Goal: Go to known website: Access a specific website the user already knows

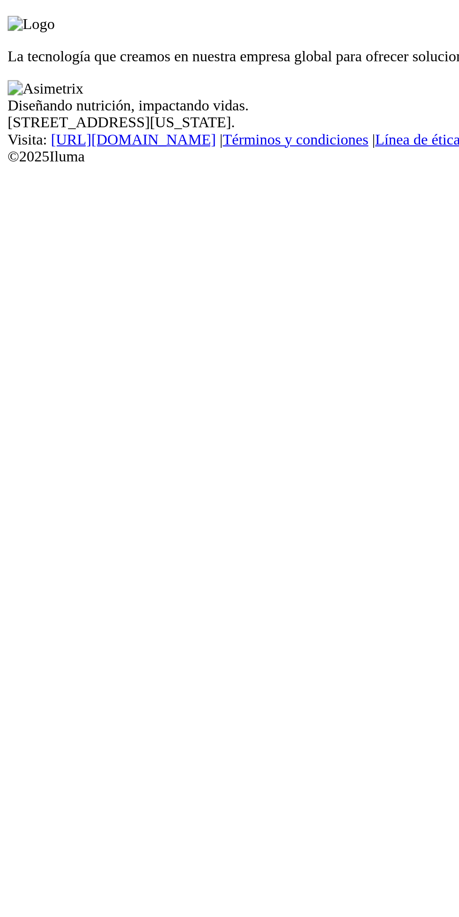
click at [87, 59] on input "email" at bounding box center [45, 54] width 83 height 10
type input "[EMAIL_ADDRESS][DOMAIN_NAME]"
click input "submit" at bounding box center [0, 0] width 0 height 0
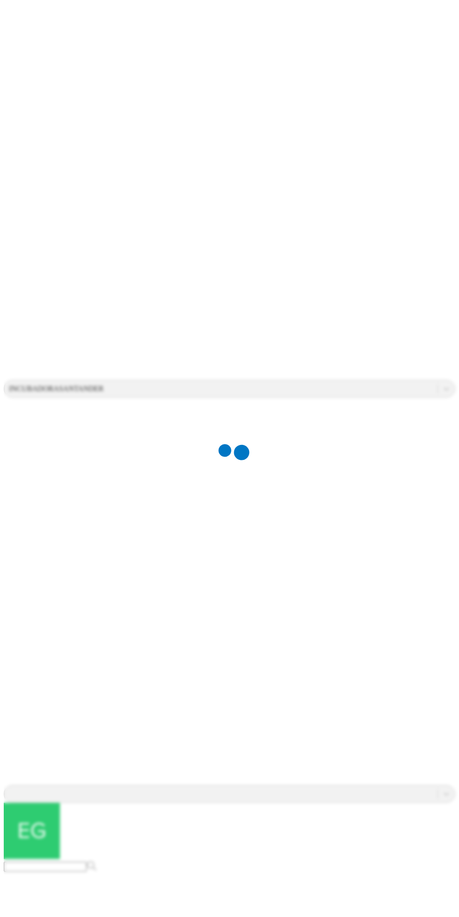
click at [263, 525] on div at bounding box center [233, 458] width 459 height 917
